Goal: Use online tool/utility: Use online tool/utility

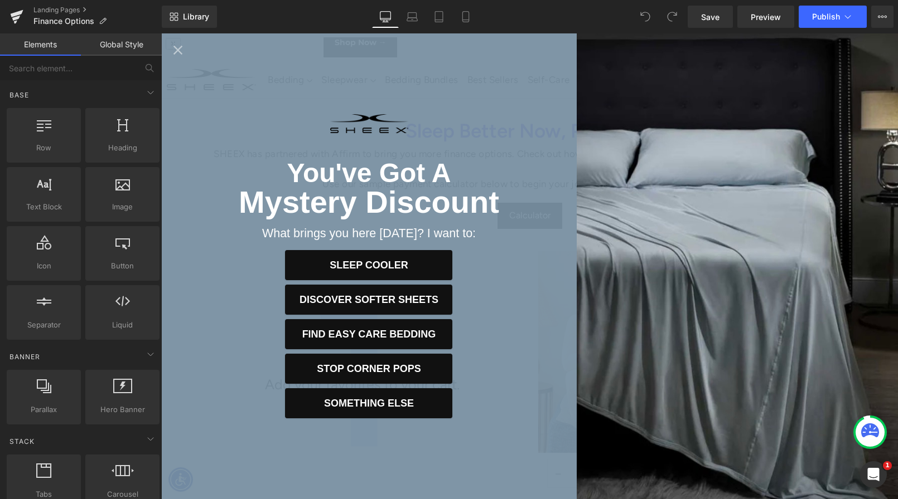
click at [180, 50] on icon "Close popup" at bounding box center [178, 50] width 16 height 16
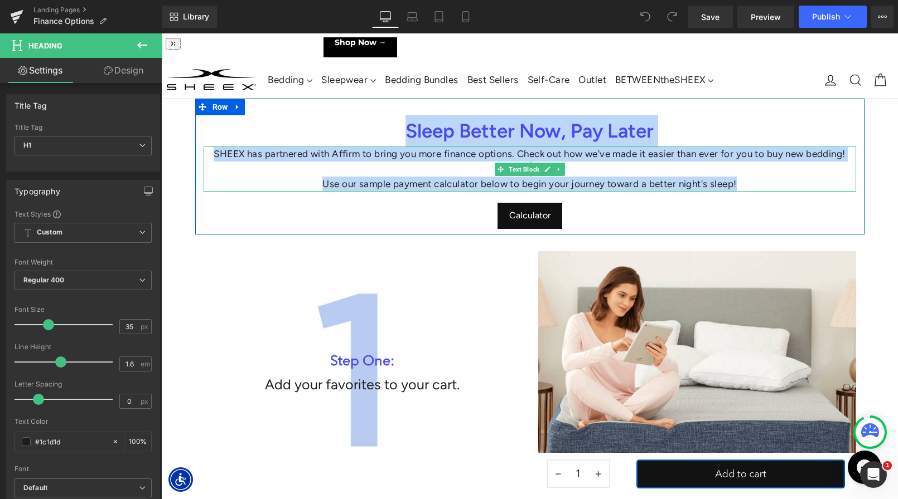
drag, startPoint x: 402, startPoint y: 131, endPoint x: 739, endPoint y: 183, distance: 341.2
click at [739, 183] on div "Sleep Better Now, Pay Later Heading SHEEX has partnered with Affirm to bring yo…" at bounding box center [529, 172] width 669 height 114
copy div "Sleep Better Now, Pay Later Heading SHEEX has partnered with Affirm to bring yo…"
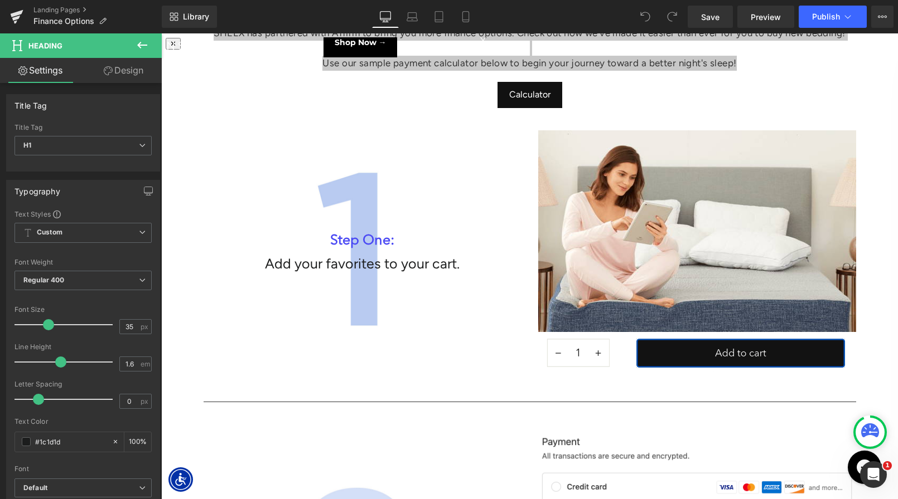
scroll to position [122, 0]
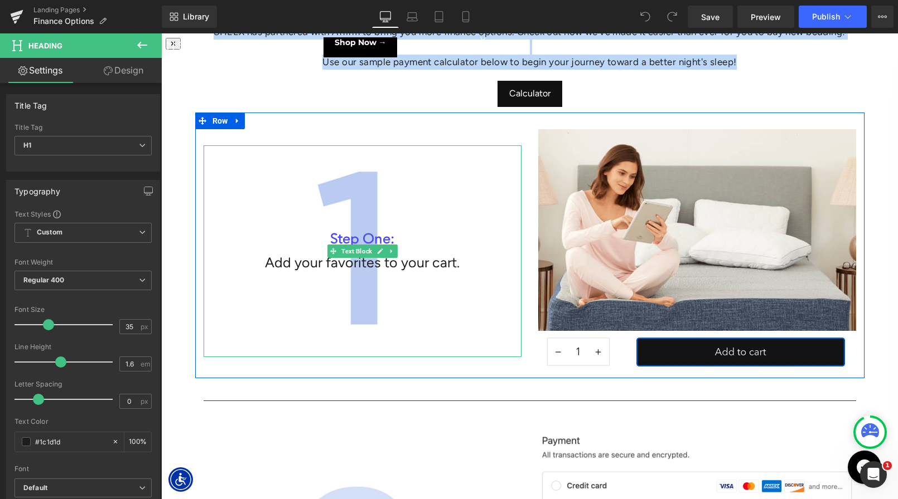
click at [361, 223] on div "Step One: Add your favorites to your cart." at bounding box center [362, 252] width 318 height 212
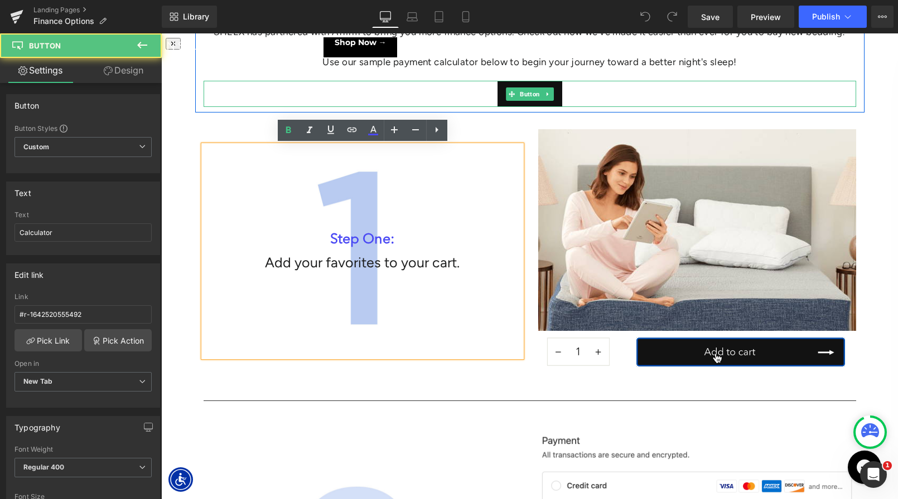
click at [290, 96] on div "Calculator" at bounding box center [529, 94] width 652 height 26
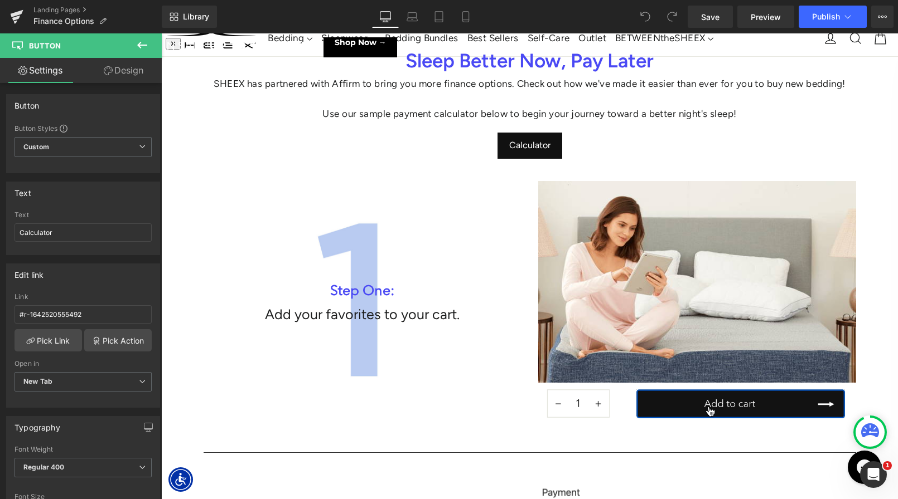
scroll to position [67, 0]
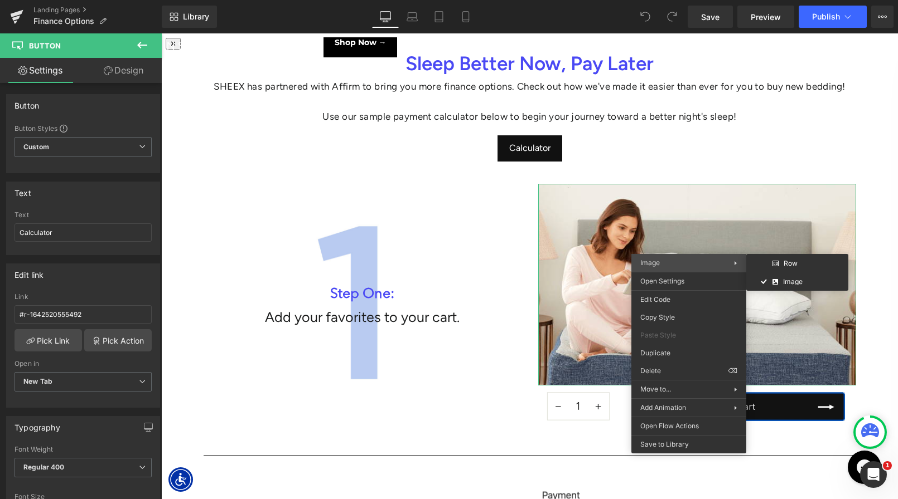
click at [657, 264] on span "Image" at bounding box center [650, 263] width 20 height 8
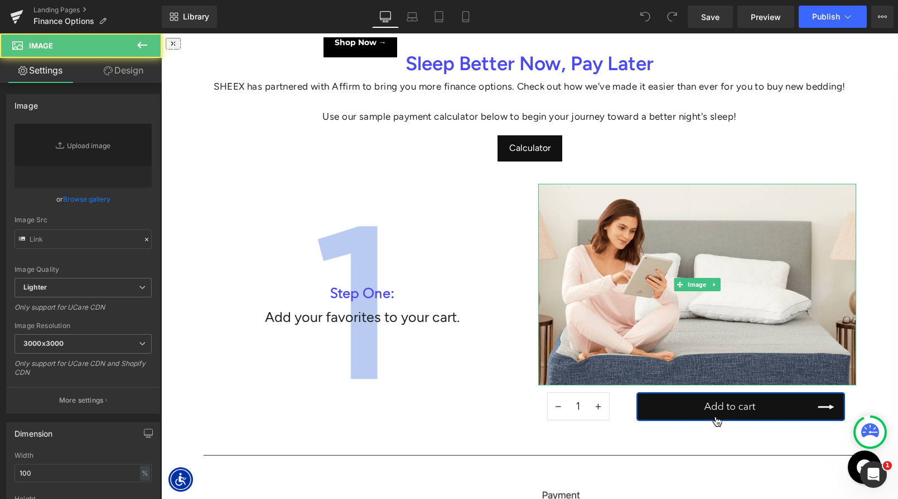
type input "[URL][DOMAIN_NAME]"
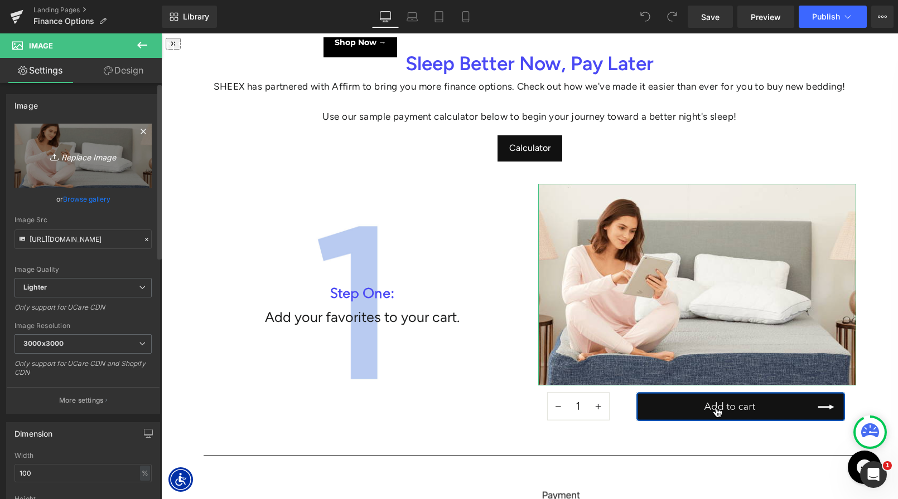
click at [108, 140] on link "Replace Image" at bounding box center [82, 156] width 137 height 64
